Goal: Information Seeking & Learning: Learn about a topic

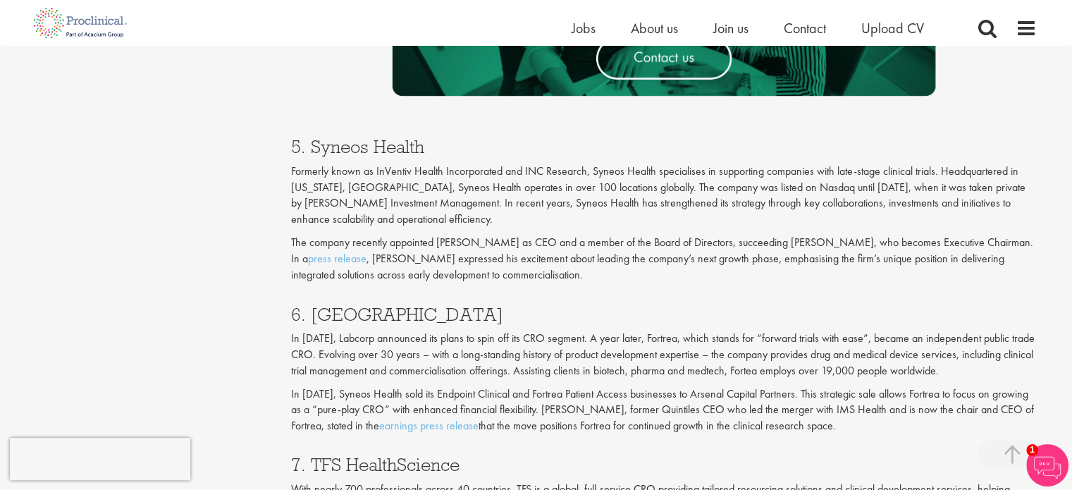
scroll to position [2453, 0]
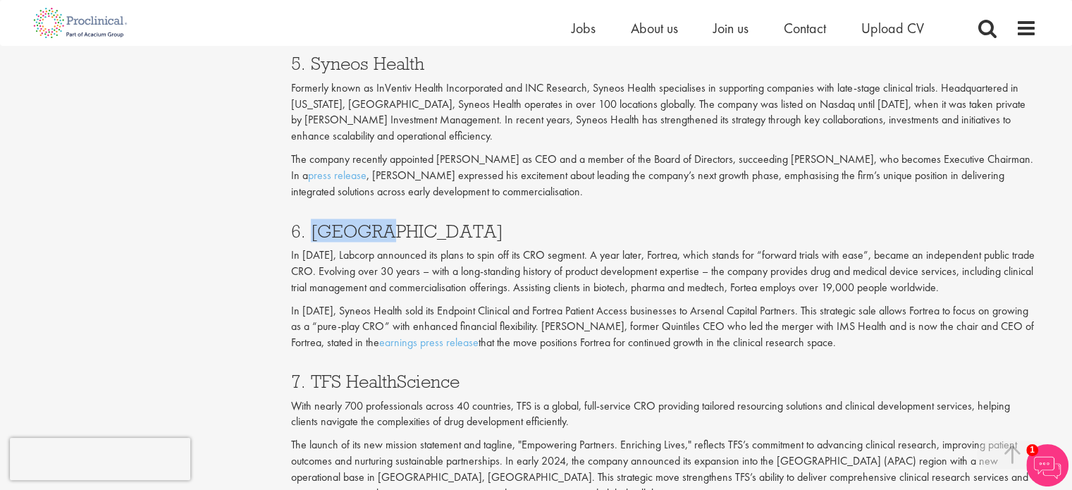
drag, startPoint x: 377, startPoint y: 231, endPoint x: 308, endPoint y: 229, distance: 69.1
click at [308, 229] on h3 "6. [GEOGRAPHIC_DATA]" at bounding box center [664, 230] width 746 height 18
click at [321, 228] on h3 "6. [GEOGRAPHIC_DATA]" at bounding box center [664, 230] width 746 height 18
drag, startPoint x: 403, startPoint y: 229, endPoint x: 310, endPoint y: 230, distance: 93.0
click at [310, 230] on h3 "6. [GEOGRAPHIC_DATA]" at bounding box center [664, 230] width 746 height 18
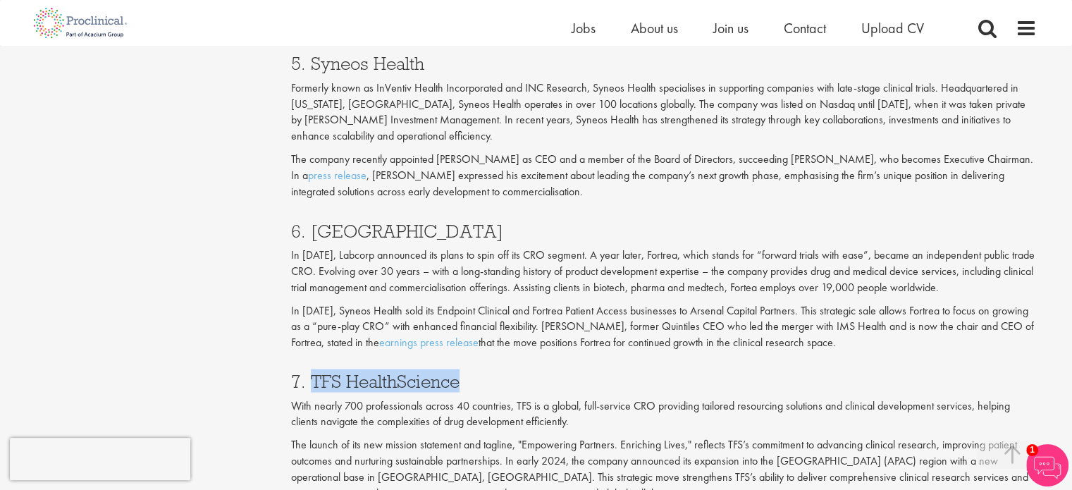
drag, startPoint x: 474, startPoint y: 380, endPoint x: 312, endPoint y: 384, distance: 161.5
click at [312, 384] on h3 "7. TFS HealthScience" at bounding box center [664, 380] width 746 height 18
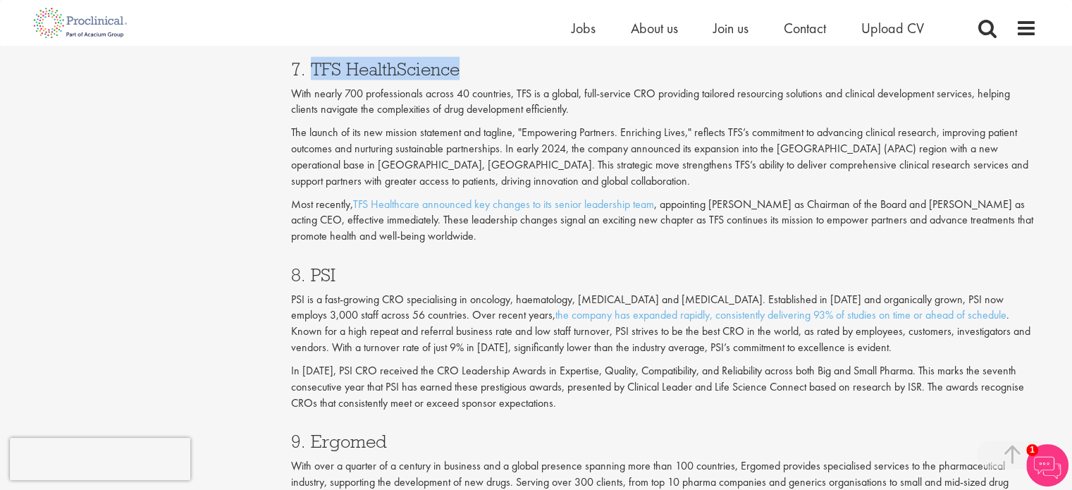
scroll to position [2805, 0]
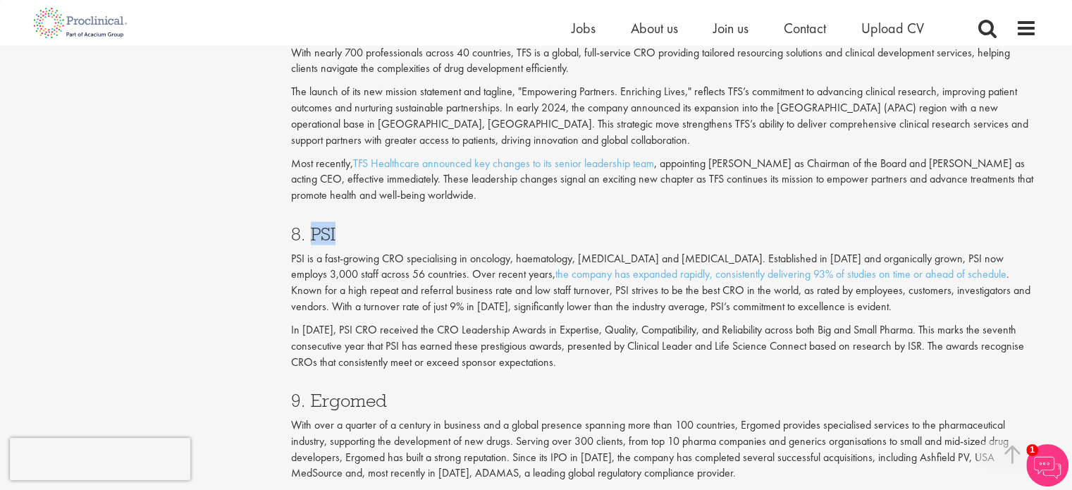
drag, startPoint x: 341, startPoint y: 232, endPoint x: 308, endPoint y: 233, distance: 33.1
click at [308, 233] on h3 "8. PSI" at bounding box center [664, 234] width 746 height 18
copy h3 "PSI"
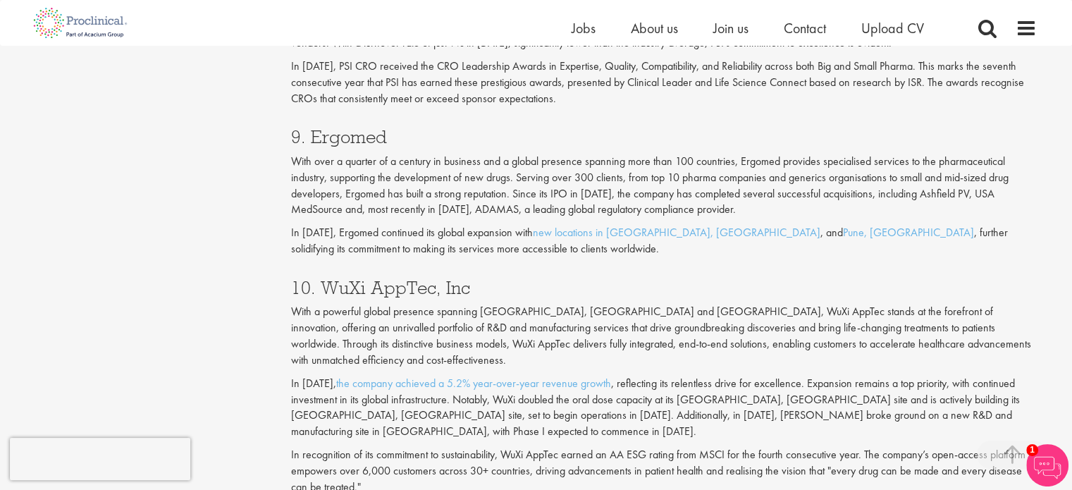
scroll to position [3070, 0]
drag, startPoint x: 385, startPoint y: 135, endPoint x: 307, endPoint y: 126, distance: 78.0
click at [307, 126] on h3 "9. Ergomed" at bounding box center [664, 135] width 746 height 18
click at [331, 138] on h3 "9. Ergomed" at bounding box center [664, 135] width 746 height 18
drag, startPoint x: 393, startPoint y: 138, endPoint x: 307, endPoint y: 130, distance: 86.4
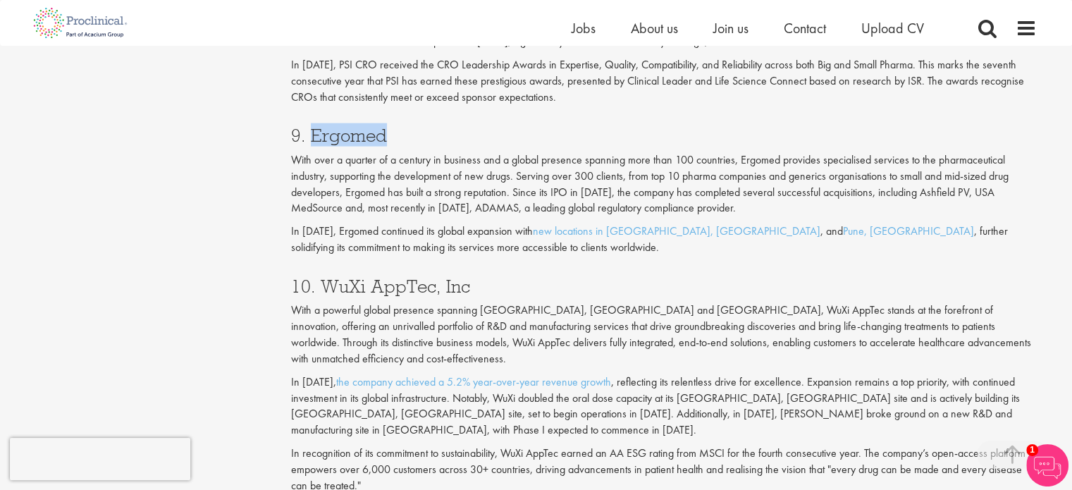
click at [307, 130] on h3 "9. Ergomed" at bounding box center [664, 135] width 746 height 18
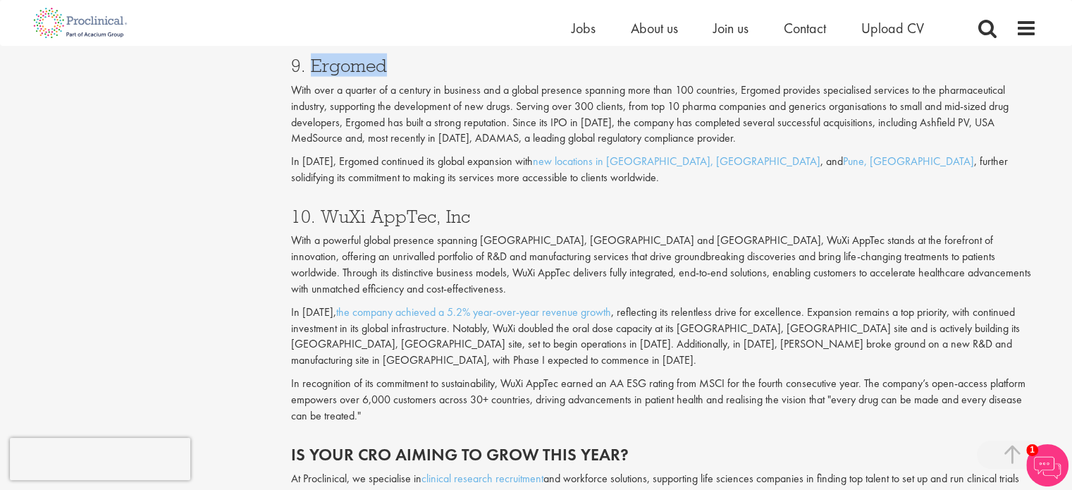
scroll to position [3225, 0]
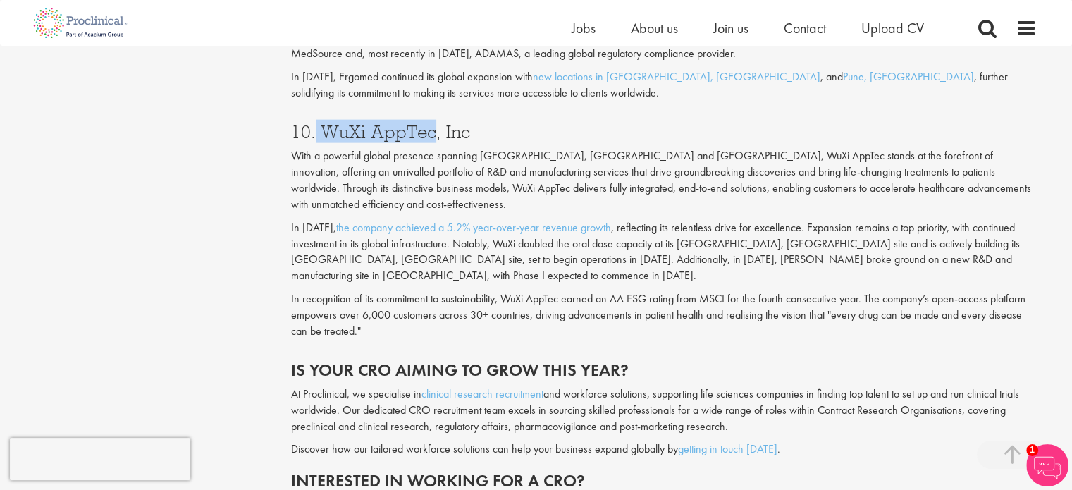
drag, startPoint x: 429, startPoint y: 137, endPoint x: 314, endPoint y: 137, distance: 114.9
click at [314, 137] on h3 "10. WuXi AppTec, Inc" at bounding box center [664, 132] width 746 height 18
click at [336, 128] on h3 "10. WuXi AppTec, Inc" at bounding box center [664, 132] width 746 height 18
drag, startPoint x: 324, startPoint y: 130, endPoint x: 435, endPoint y: 122, distance: 110.9
click at [435, 123] on h3 "10. WuXi AppTec, Inc" at bounding box center [664, 132] width 746 height 18
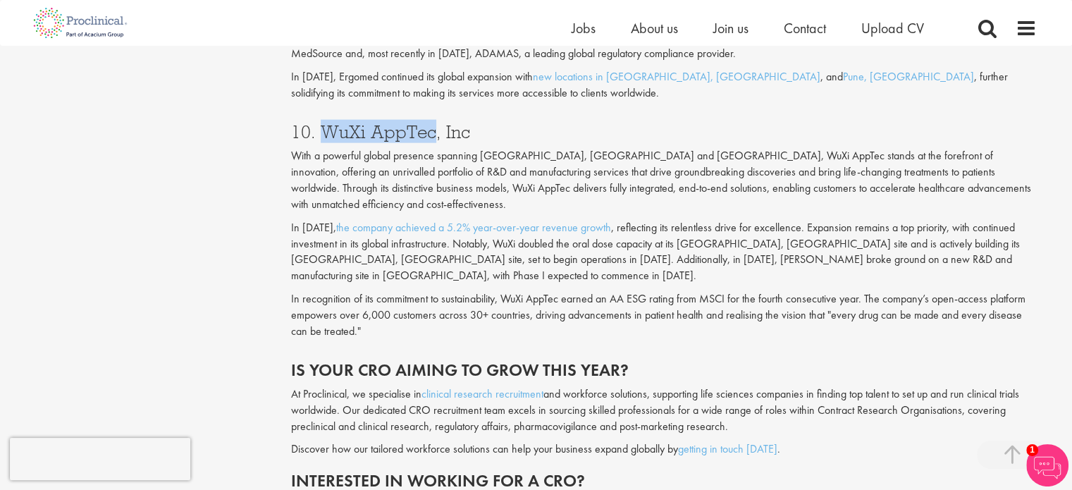
copy h3 "WuXi AppTec"
